Goal: Task Accomplishment & Management: Manage account settings

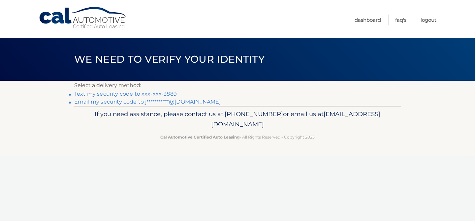
click at [159, 94] on link "Text my security code to xxx-xxx-3889" at bounding box center [125, 94] width 102 height 6
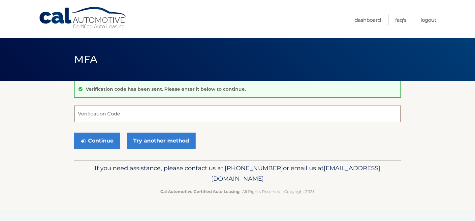
click at [153, 114] on input "Verification Code" at bounding box center [237, 113] width 326 height 16
type input "466629"
click at [100, 145] on button "Continue" at bounding box center [97, 140] width 46 height 16
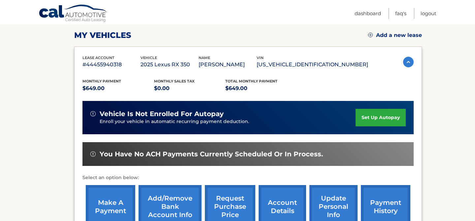
scroll to position [90, 0]
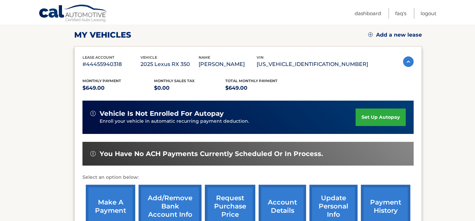
click at [362, 117] on link "set up autopay" at bounding box center [380, 116] width 50 height 17
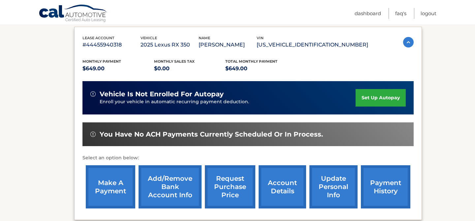
scroll to position [113, 0]
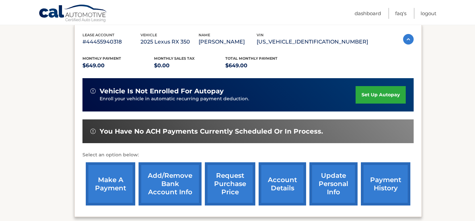
click at [169, 186] on link "Add/Remove bank account info" at bounding box center [169, 183] width 63 height 43
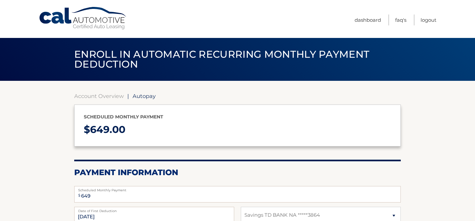
select select "NTA3NWM3ZGYtYThhZC00YTNhLTgwYWMtOGNmMGM1NTgyMTBi"
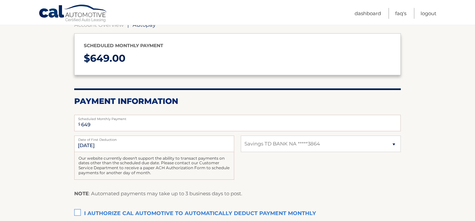
scroll to position [72, 0]
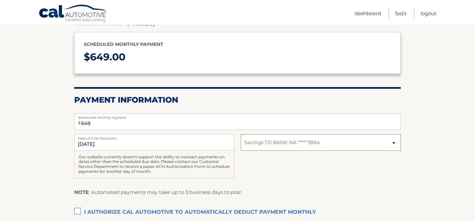
click at [277, 146] on select "Select Bank Account Savings TD BANK NA *****3864" at bounding box center [321, 142] width 160 height 16
select select
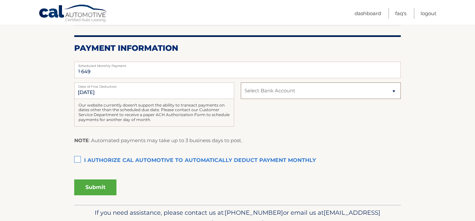
scroll to position [149, 0]
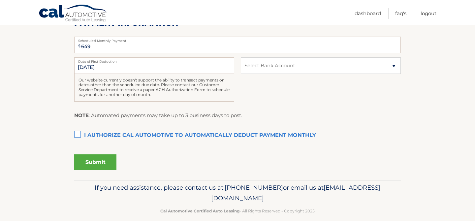
click at [78, 134] on label "I authorize cal automotive to automatically deduct payment monthly This checkbo…" at bounding box center [237, 135] width 326 height 13
click at [0, 0] on input "I authorize cal automotive to automatically deduct payment monthly This checkbo…" at bounding box center [0, 0] width 0 height 0
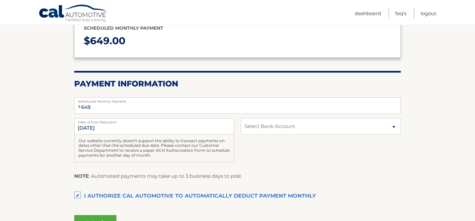
scroll to position [73, 0]
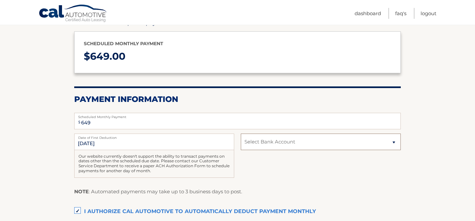
click at [260, 148] on select "Select Bank Account Savings TD BANK NA *****3864" at bounding box center [321, 141] width 160 height 16
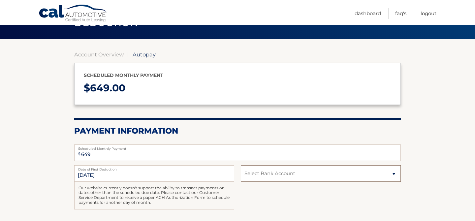
scroll to position [41, 0]
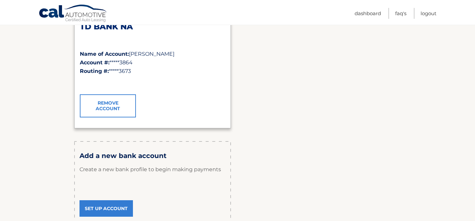
scroll to position [123, 0]
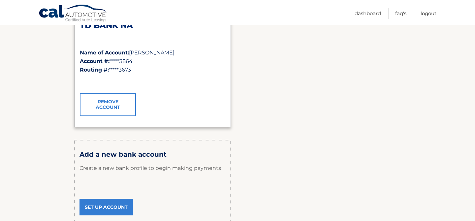
click at [107, 206] on link "Set Up Account" at bounding box center [105, 207] width 53 height 16
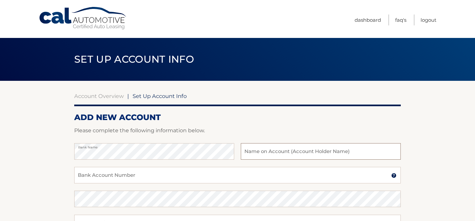
click at [259, 149] on input "text" at bounding box center [321, 151] width 160 height 16
type input "JNP Wellness & Health"
click at [189, 174] on input "Bank Account Number" at bounding box center [237, 175] width 326 height 16
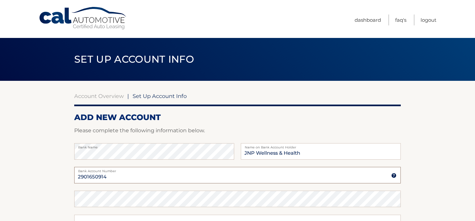
type input "2901650914"
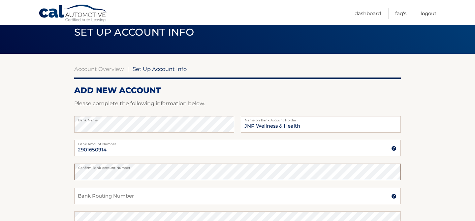
scroll to position [33, 0]
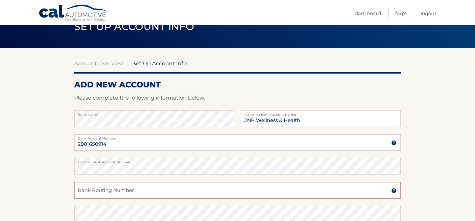
click at [182, 191] on input "Bank Routing Number" at bounding box center [237, 190] width 326 height 16
click at [121, 191] on input "Bank Routing Number" at bounding box center [237, 190] width 326 height 16
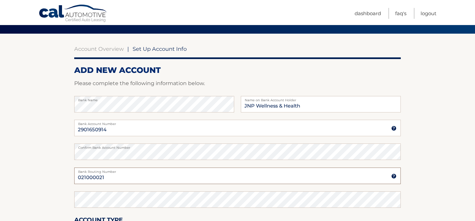
scroll to position [51, 0]
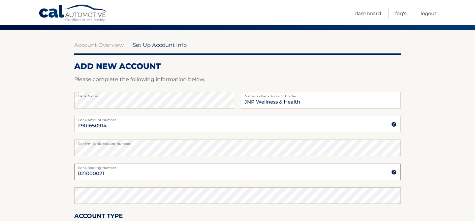
type input "021000021"
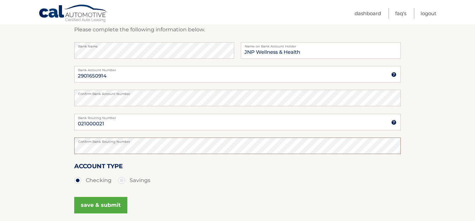
scroll to position [105, 0]
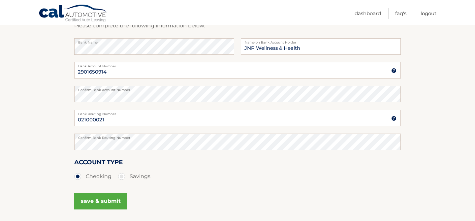
click at [114, 201] on button "save & submit" at bounding box center [100, 201] width 53 height 16
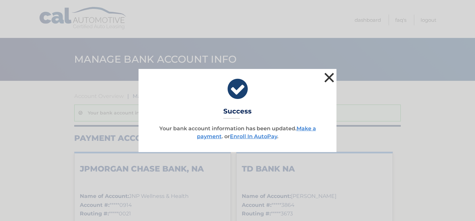
click at [330, 75] on button "×" at bounding box center [328, 77] width 13 height 13
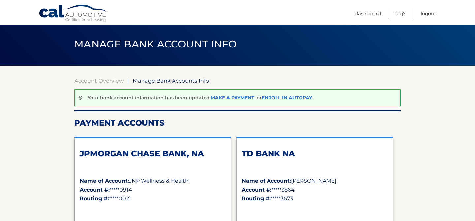
scroll to position [39, 0]
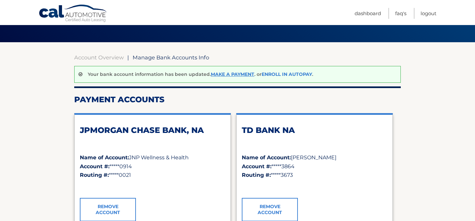
click at [275, 77] on link "Enroll In AutoPay" at bounding box center [286, 74] width 50 height 6
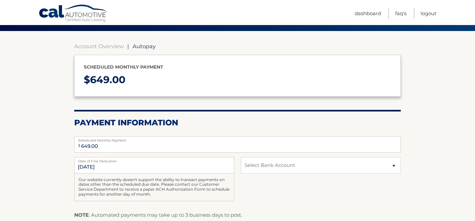
scroll to position [86, 0]
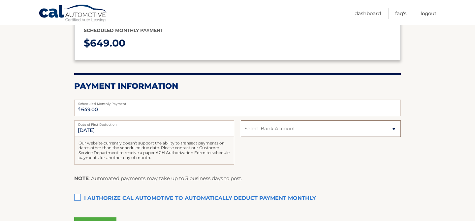
click at [268, 131] on select "Select Bank Account Checking JPMORGAN CHASE BANK, NA *****0914 Savings TD BANK …" at bounding box center [321, 128] width 160 height 16
select select "YmFjMDU4M2QtOTBhMi00ZmMxLTlhYmItOTg5NTBiYTVkM2E0"
click at [76, 196] on label "I authorize cal automotive to automatically deduct payment monthly This checkbo…" at bounding box center [237, 198] width 326 height 13
click at [0, 0] on input "I authorize cal automotive to automatically deduct payment monthly This checkbo…" at bounding box center [0, 0] width 0 height 0
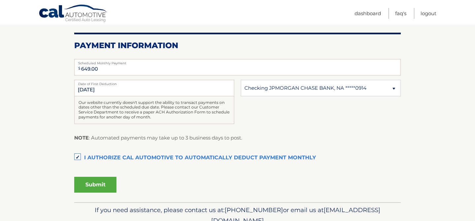
click at [106, 191] on button "Submit" at bounding box center [95, 185] width 42 height 16
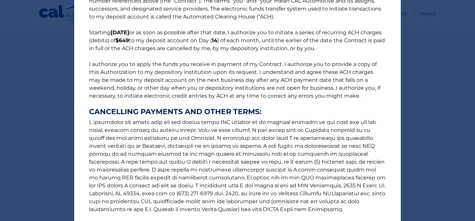
scroll to position [98, 0]
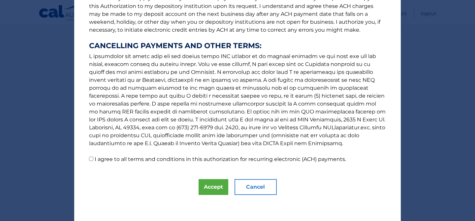
click at [93, 158] on input "I agree to all terms and conditions in this authorization for recurring electro…" at bounding box center [91, 159] width 4 height 4
checkbox input "true"
click at [212, 186] on button "Accept" at bounding box center [213, 187] width 30 height 16
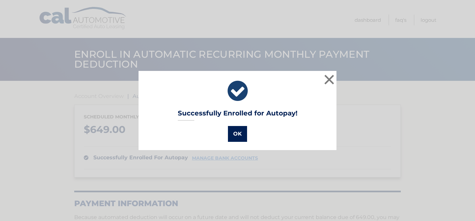
click at [240, 130] on button "OK" at bounding box center [237, 134] width 19 height 16
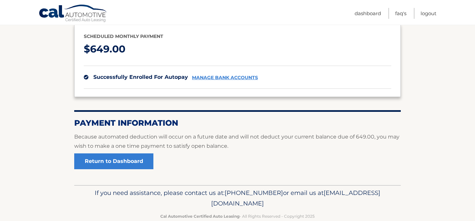
scroll to position [81, 0]
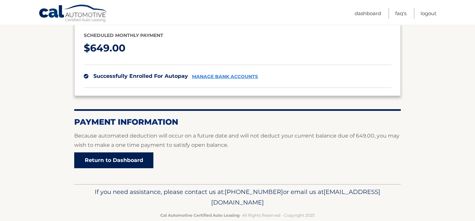
click at [139, 160] on link "Return to Dashboard" at bounding box center [113, 160] width 79 height 16
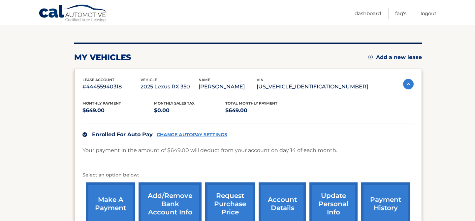
scroll to position [100, 0]
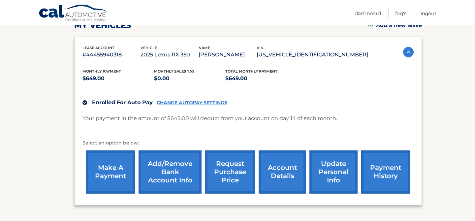
click at [106, 165] on link "make a payment" at bounding box center [110, 171] width 49 height 43
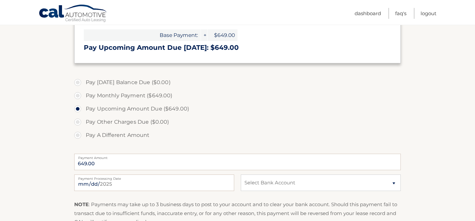
scroll to position [162, 0]
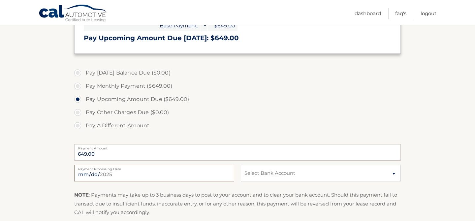
click at [89, 173] on input "2025-08-13" at bounding box center [154, 173] width 160 height 16
type input "2025-08-14"
click at [285, 174] on select "Select Bank Account Checking JPMORGAN CHASE BANK, NA *****0914 Savings TD BANK …" at bounding box center [321, 173] width 160 height 16
select select "YmFjMDU4M2QtOTBhMi00ZmMxLTlhYmItOTg5NTBiYTVkM2E0"
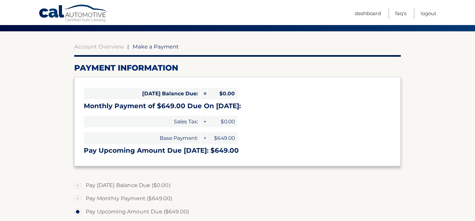
scroll to position [46, 0]
